Goal: Information Seeking & Learning: Learn about a topic

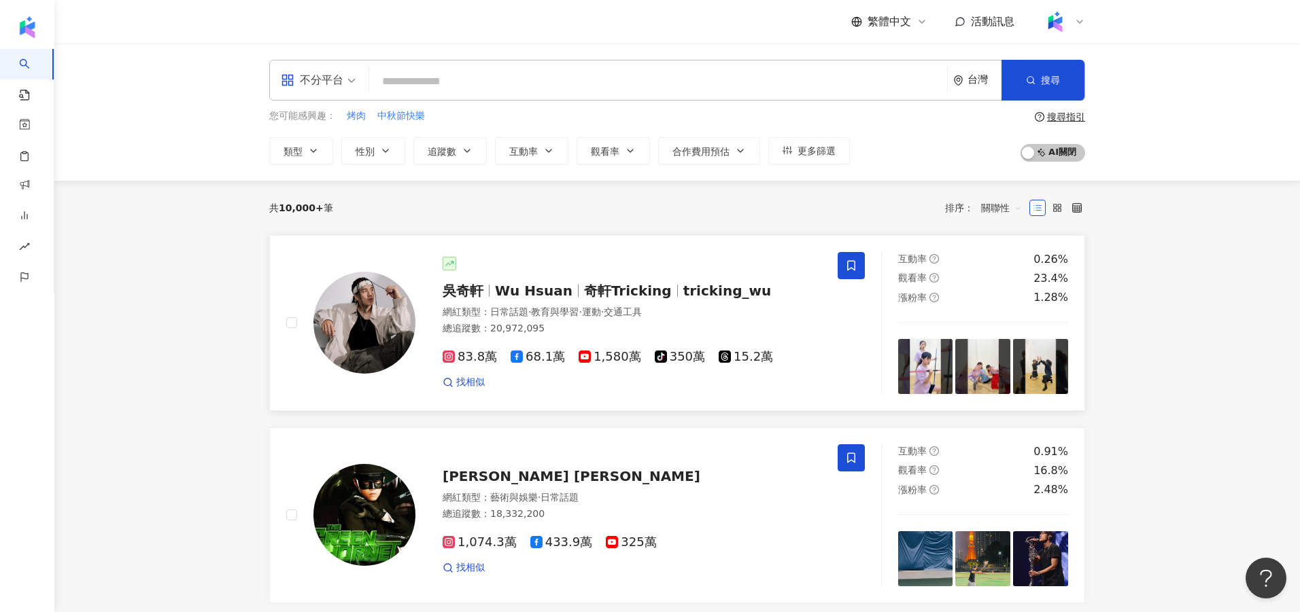
click at [629, 286] on span "奇軒Tricking" at bounding box center [628, 291] width 88 height 16
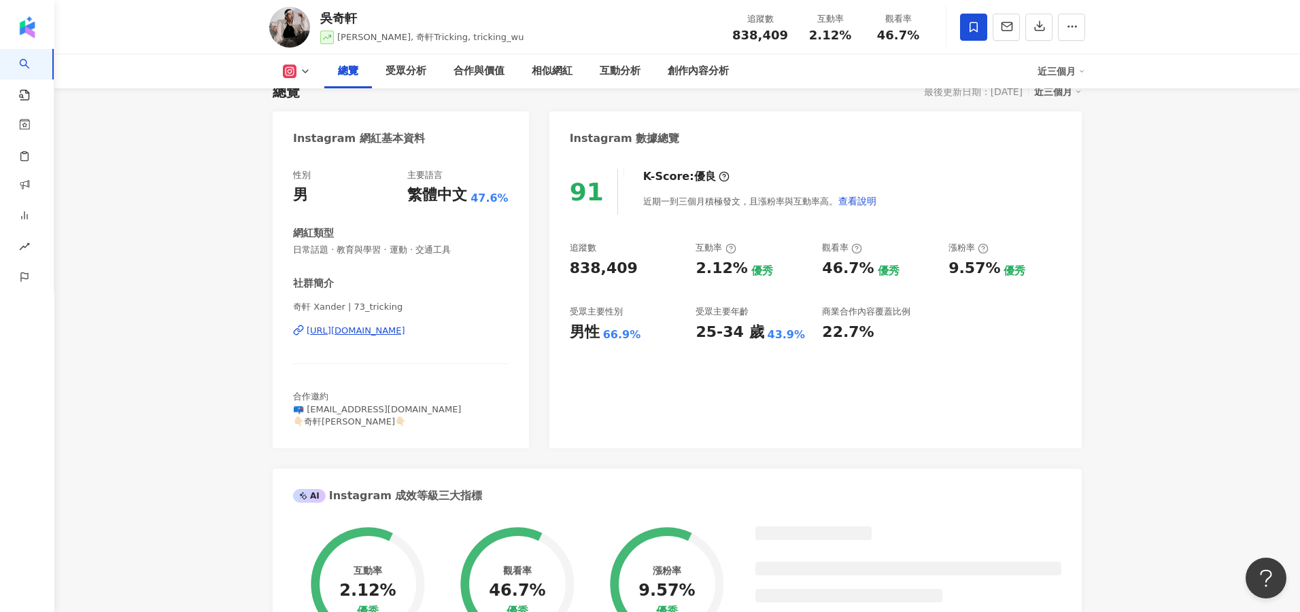
scroll to position [300, 0]
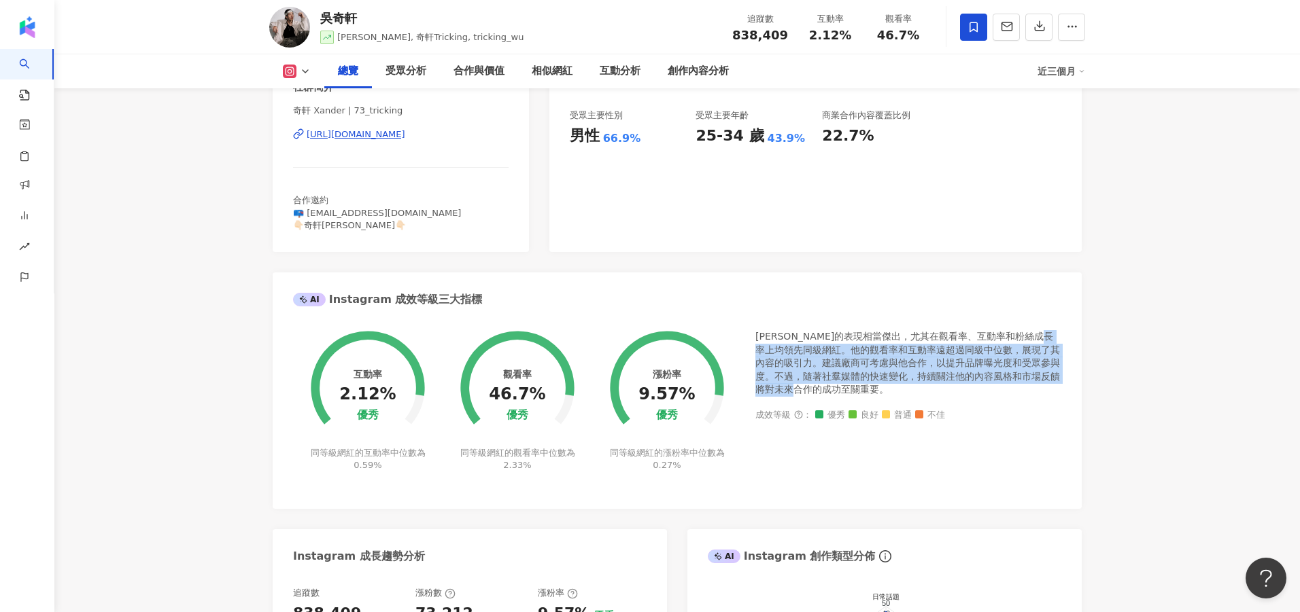
drag, startPoint x: 841, startPoint y: 388, endPoint x: 784, endPoint y: 347, distance: 70.2
click at [784, 347] on div "[PERSON_NAME]的表現相當傑出，尤其在觀看率、互動率和粉絲成長率上均領先同級網紅。他的觀看率和互動率遠超過同級中位數，展現了其內容的吸引力。建議廠商…" at bounding box center [908, 363] width 306 height 67
click at [523, 379] on div "觀看率" at bounding box center [517, 374] width 29 height 11
